Goal: Information Seeking & Learning: Learn about a topic

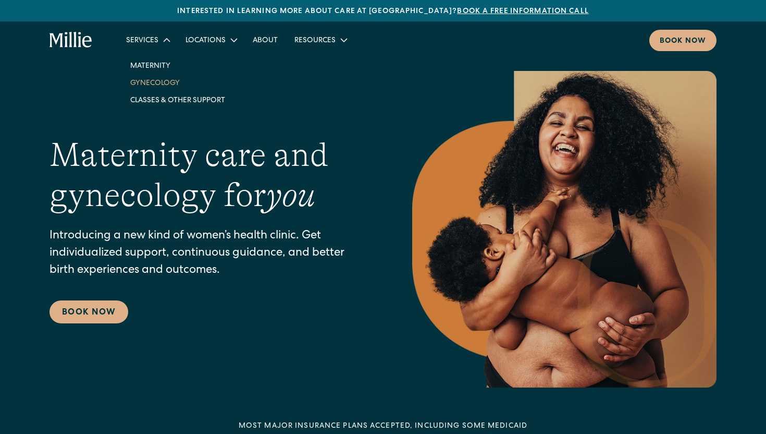
click at [156, 83] on link "Gynecology" at bounding box center [178, 82] width 112 height 17
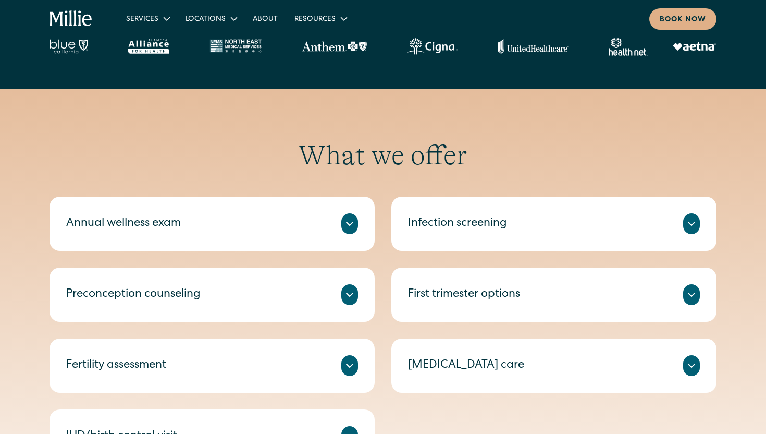
scroll to position [392, 0]
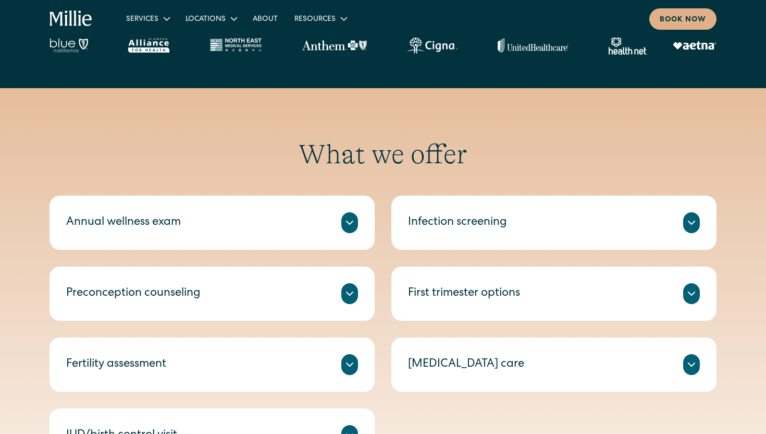
click at [354, 312] on div "Preconception counseling Compassionate counseling on evidence-based ways to imp…" at bounding box center [212, 293] width 325 height 54
click at [350, 298] on icon at bounding box center [350, 293] width 13 height 13
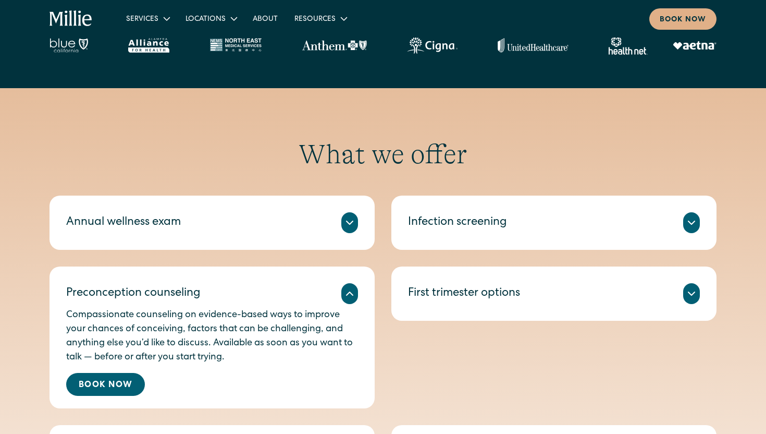
click at [348, 297] on icon at bounding box center [350, 293] width 13 height 13
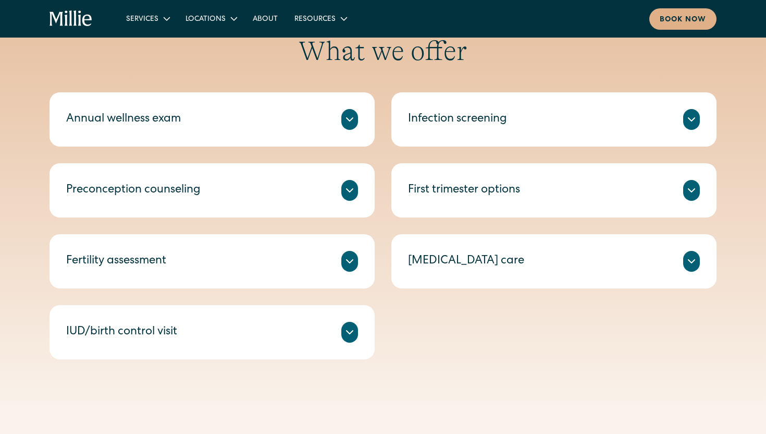
scroll to position [558, 0]
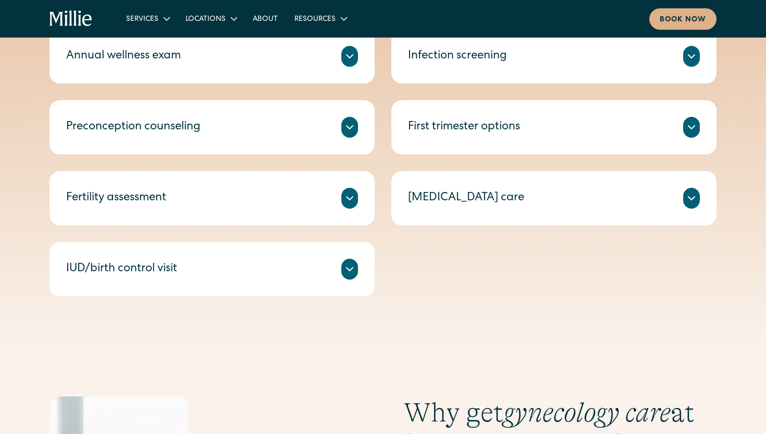
click at [352, 197] on icon at bounding box center [350, 198] width 6 height 3
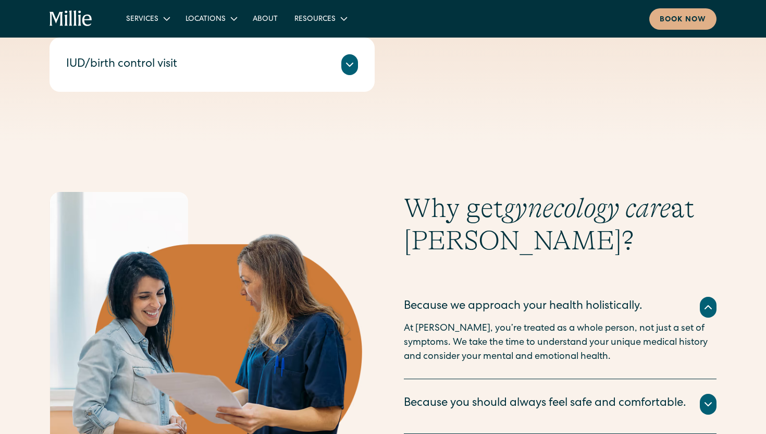
scroll to position [1194, 0]
